Goal: Task Accomplishment & Management: Complete application form

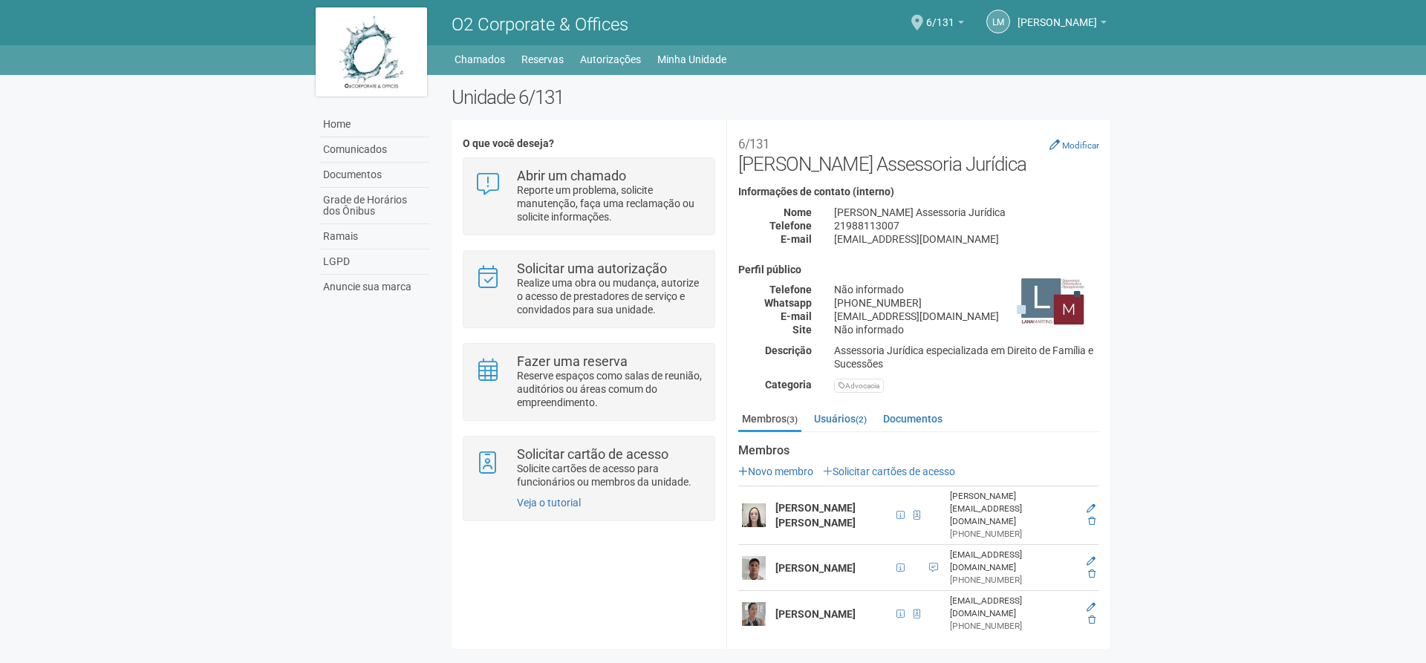
click at [799, 502] on strong "[PERSON_NAME]" at bounding box center [816, 515] width 80 height 27
click at [920, 511] on span at bounding box center [917, 515] width 7 height 9
click at [925, 507] on span at bounding box center [917, 515] width 16 height 16
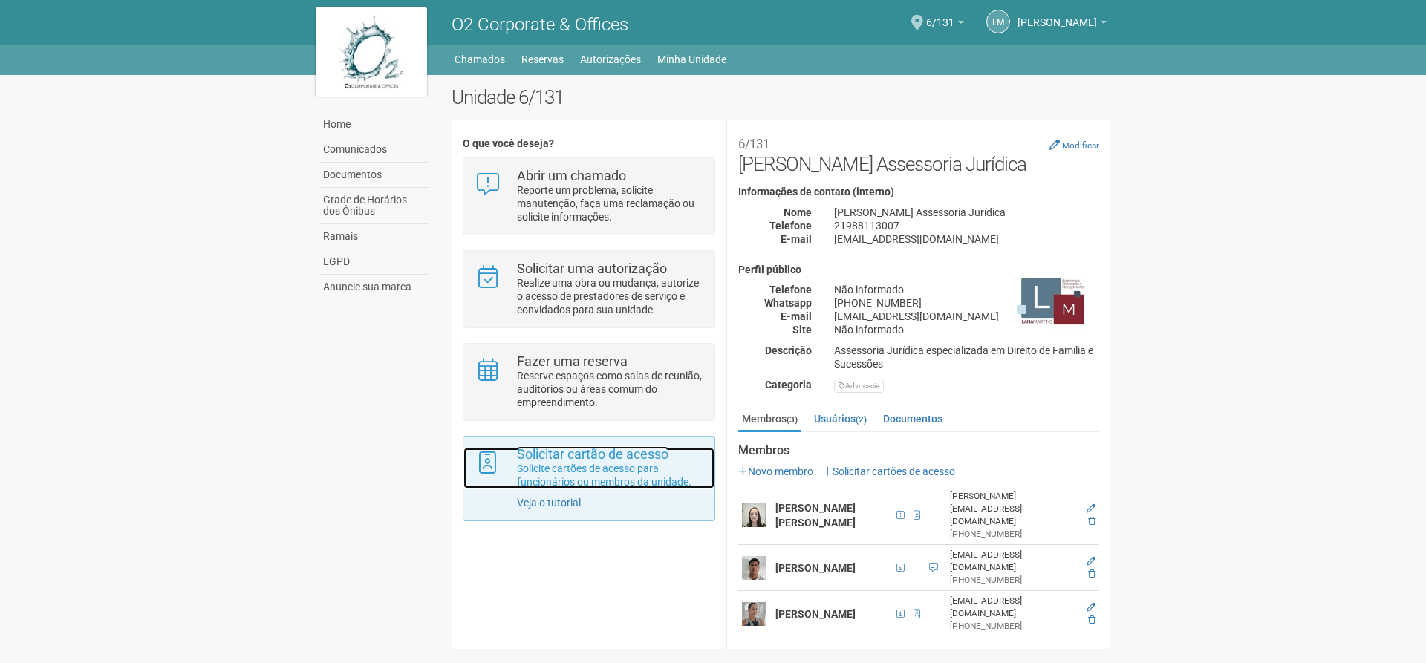
click at [604, 476] on p "Solicite cartões de acesso para funcionários ou membros da unidade." at bounding box center [610, 475] width 186 height 27
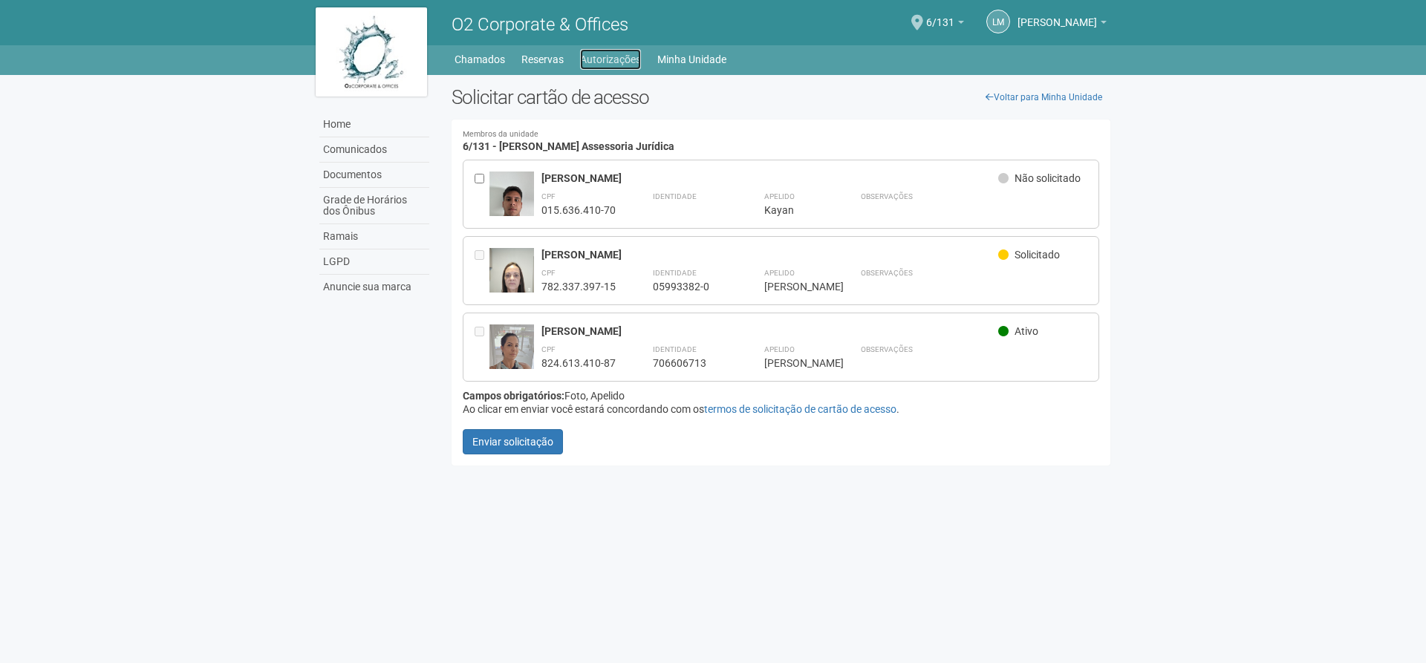
click at [603, 62] on link "Autorizações" at bounding box center [610, 59] width 61 height 21
